Goal: Information Seeking & Learning: Learn about a topic

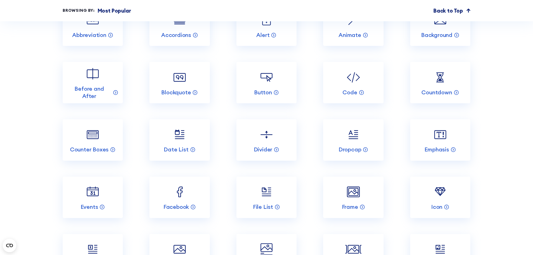
scroll to position [784, 0]
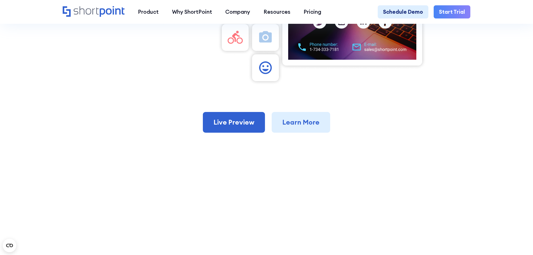
scroll to position [420, 0]
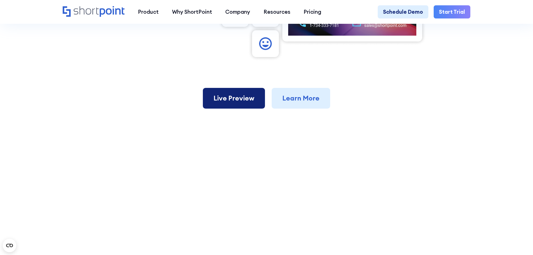
click at [235, 103] on link "Live Preview" at bounding box center [234, 98] width 62 height 21
